Goal: Check status

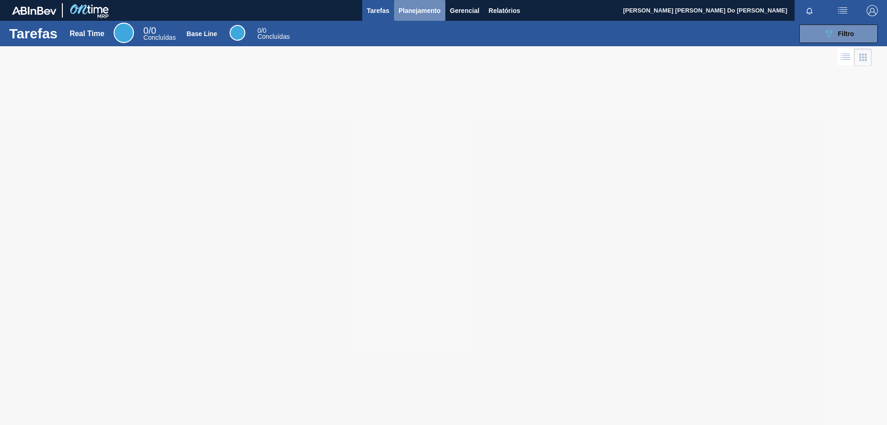
click at [408, 8] on span "Planejamento" at bounding box center [420, 10] width 42 height 11
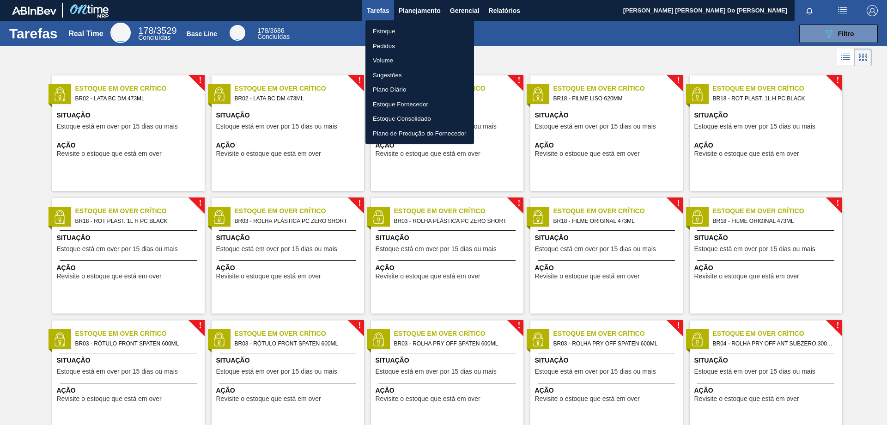
click at [395, 50] on li "Pedidos" at bounding box center [420, 46] width 109 height 15
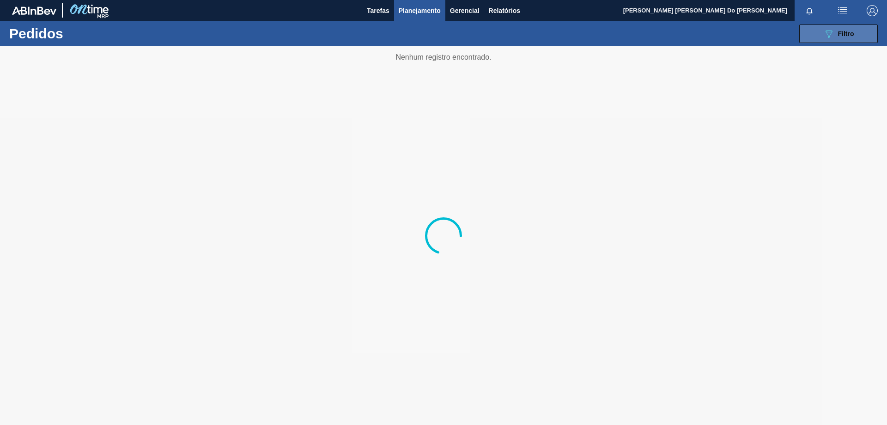
click at [858, 30] on button "089F7B8B-B2A5-4AFE-B5C0-19BA573D28AC Filtro" at bounding box center [838, 33] width 79 height 18
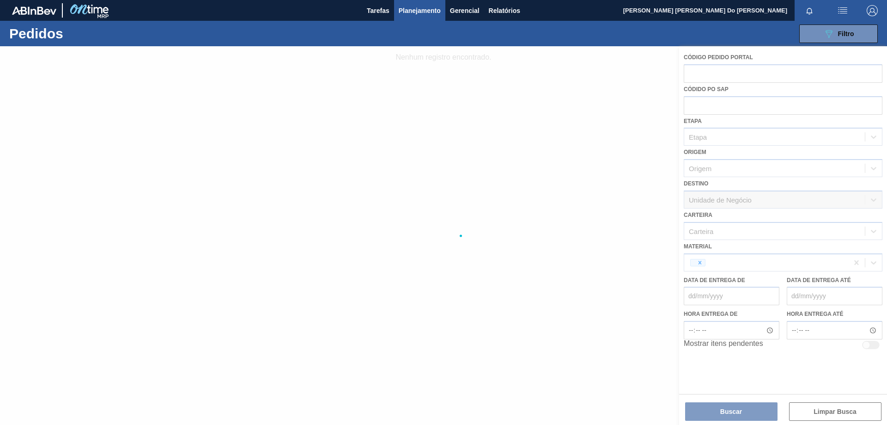
click at [706, 264] on div at bounding box center [443, 235] width 887 height 378
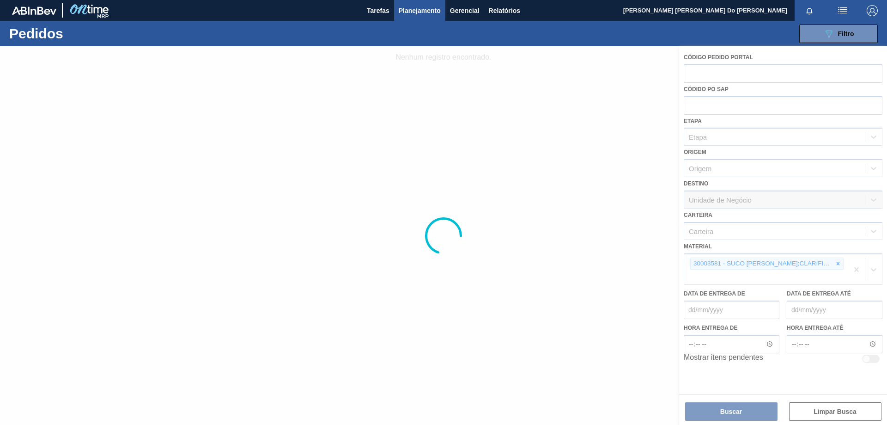
click at [824, 267] on div at bounding box center [443, 235] width 887 height 378
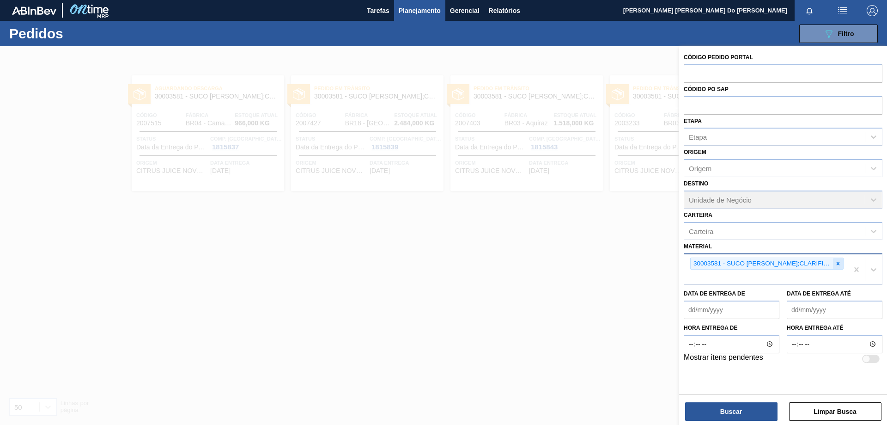
click at [836, 261] on icon at bounding box center [838, 263] width 6 height 6
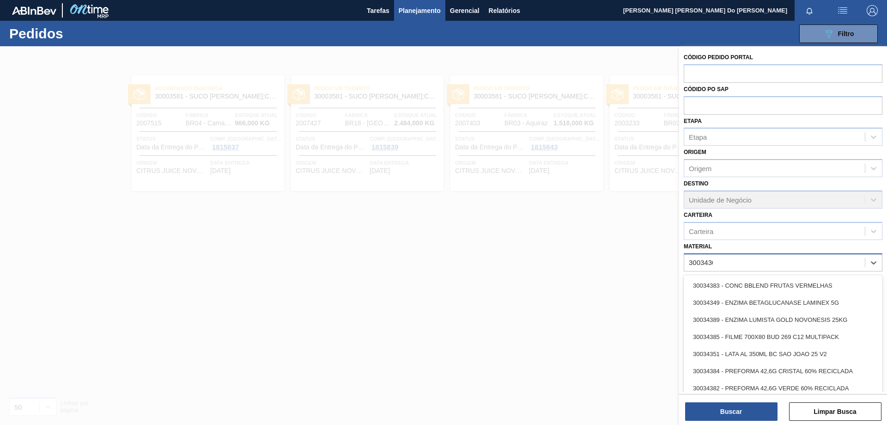
type input "30034305"
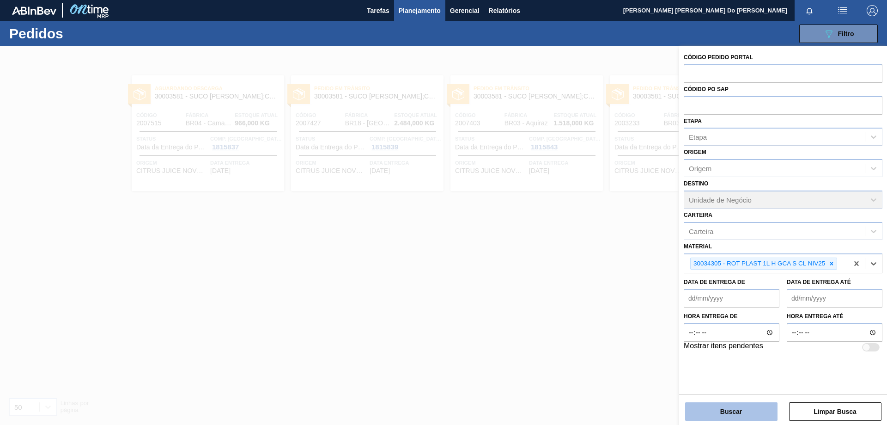
click at [743, 414] on button "Buscar" at bounding box center [731, 411] width 92 height 18
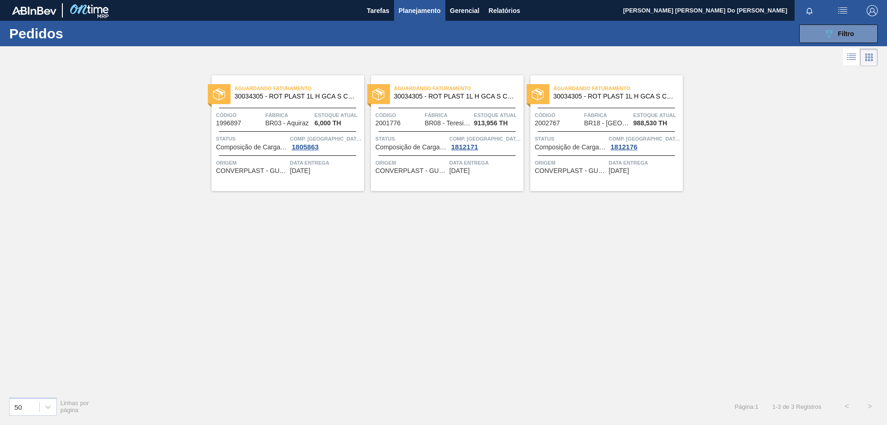
click at [245, 116] on span "Código" at bounding box center [239, 114] width 47 height 9
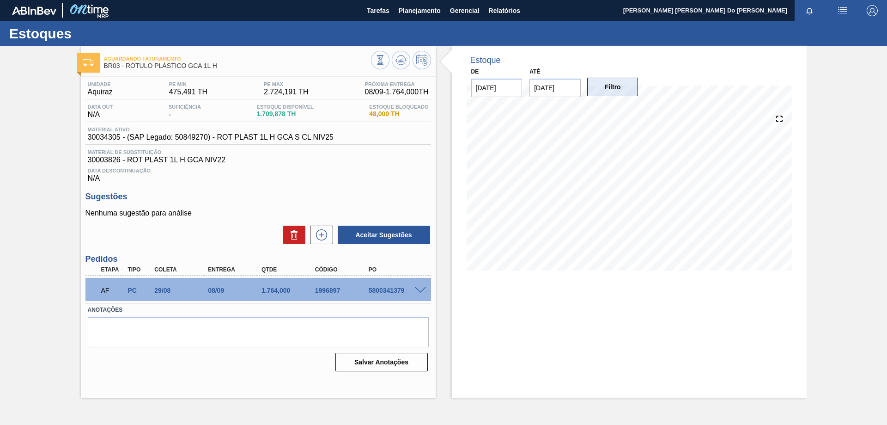
click at [609, 84] on button "Filtro" at bounding box center [612, 87] width 51 height 18
click at [553, 86] on input "[DATE]" at bounding box center [555, 88] width 51 height 18
click at [588, 152] on div "10" at bounding box center [585, 154] width 12 height 12
type input "[DATE]"
click at [626, 82] on button "Filtro" at bounding box center [612, 87] width 51 height 18
